Goal: Navigation & Orientation: Find specific page/section

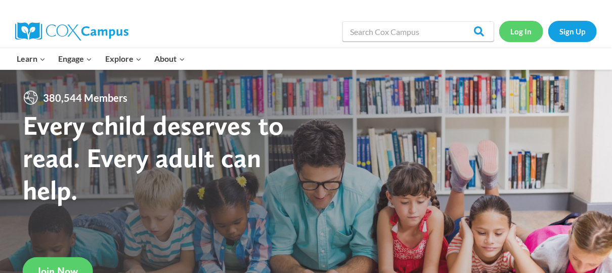
click at [518, 30] on link "Log In" at bounding box center [521, 31] width 44 height 21
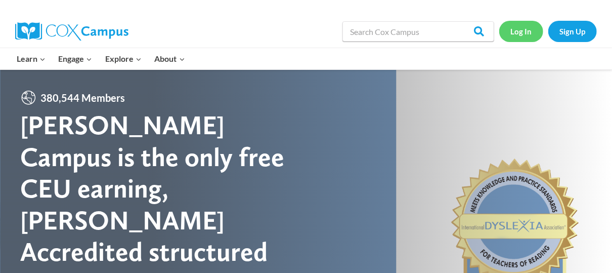
click at [517, 33] on link "Log In" at bounding box center [521, 31] width 44 height 21
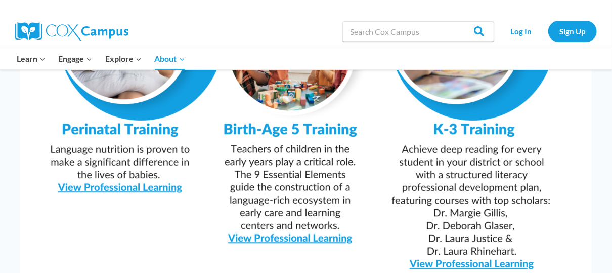
scroll to position [1086, 0]
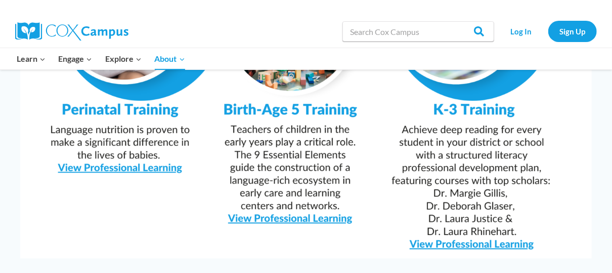
click at [450, 216] on img at bounding box center [305, 56] width 571 height 404
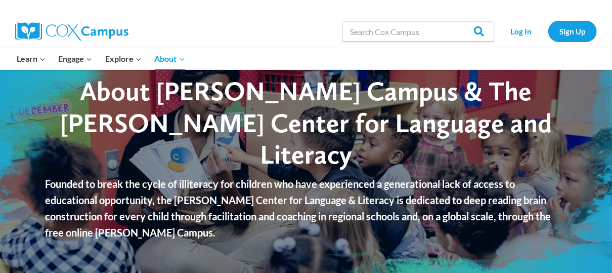
scroll to position [0, 0]
